Goal: Check status: Check status

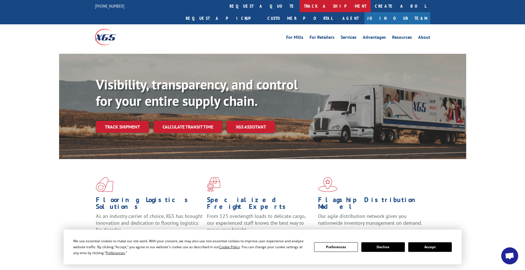
click at [300, 8] on link "track a shipment" at bounding box center [335, 6] width 71 height 12
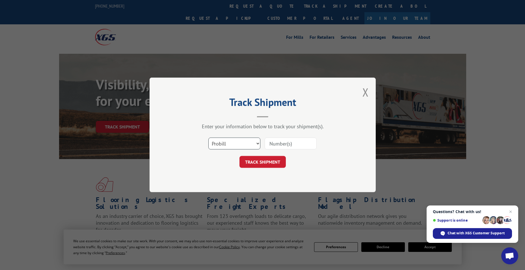
drag, startPoint x: 225, startPoint y: 143, endPoint x: 225, endPoint y: 148, distance: 4.2
click at [225, 144] on select "Select category... Probill BOL PO" at bounding box center [235, 144] width 52 height 12
select select "po"
click at [209, 138] on select "Select category... Probill BOL PO" at bounding box center [235, 144] width 52 height 12
click at [281, 144] on input at bounding box center [291, 144] width 52 height 12
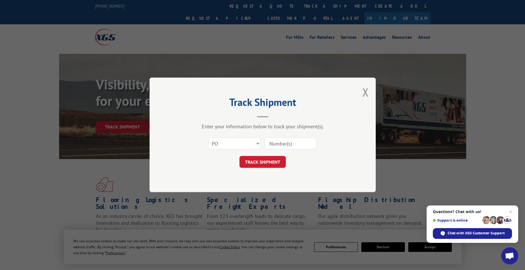
paste input "83529932"
type input "83529932"
click at [271, 167] on button "TRACK SHIPMENT" at bounding box center [263, 162] width 46 height 12
